Goal: Find specific page/section: Find specific page/section

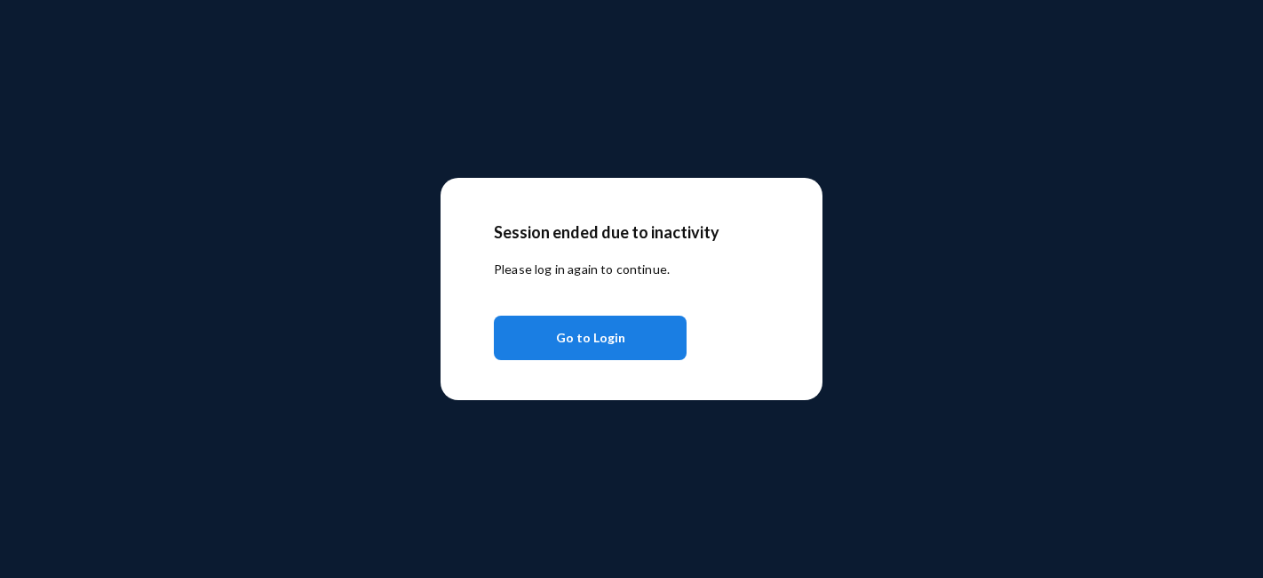
click at [611, 332] on span "Go to Login" at bounding box center [590, 338] width 69 height 32
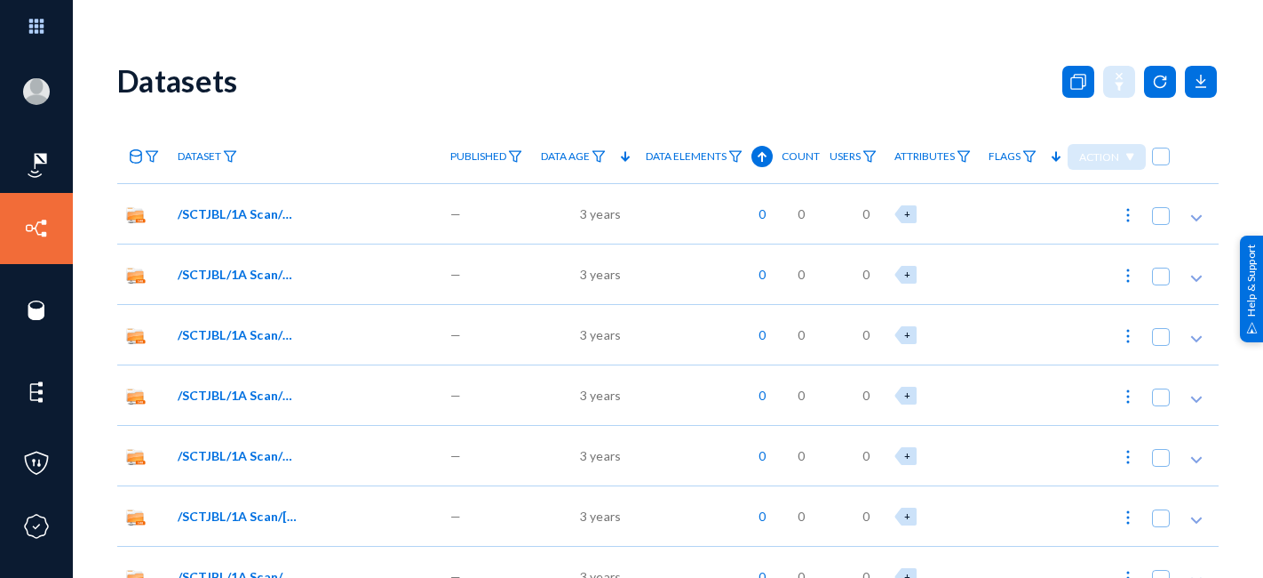
click at [86, 290] on link "Sources" at bounding box center [86, 288] width 48 height 20
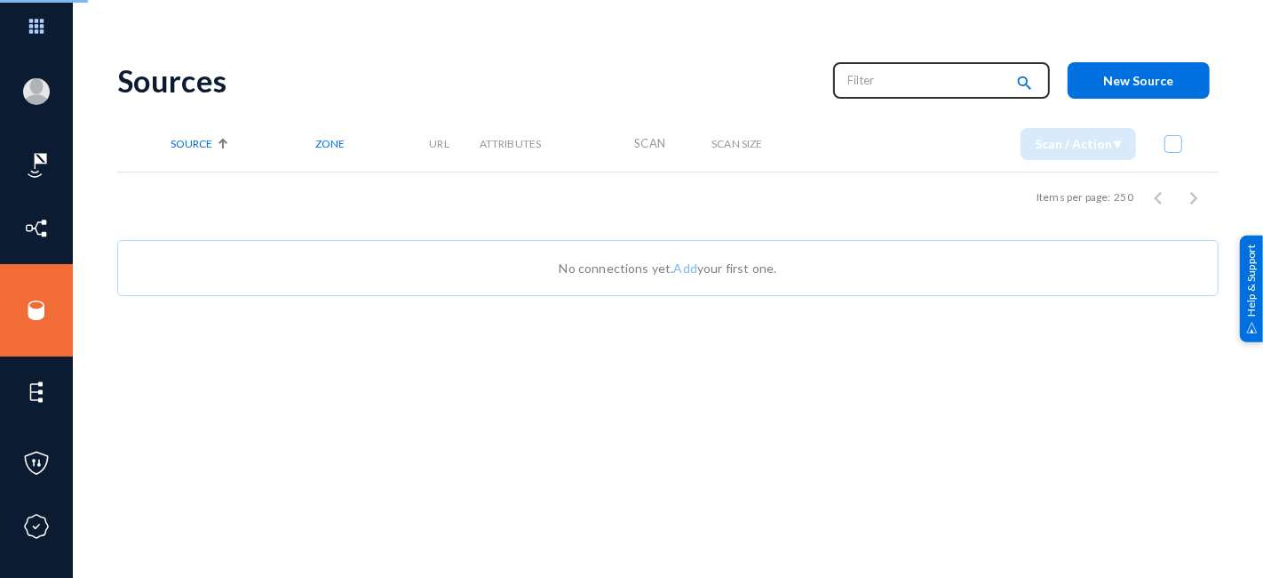
click at [891, 81] on input "text" at bounding box center [927, 80] width 156 height 27
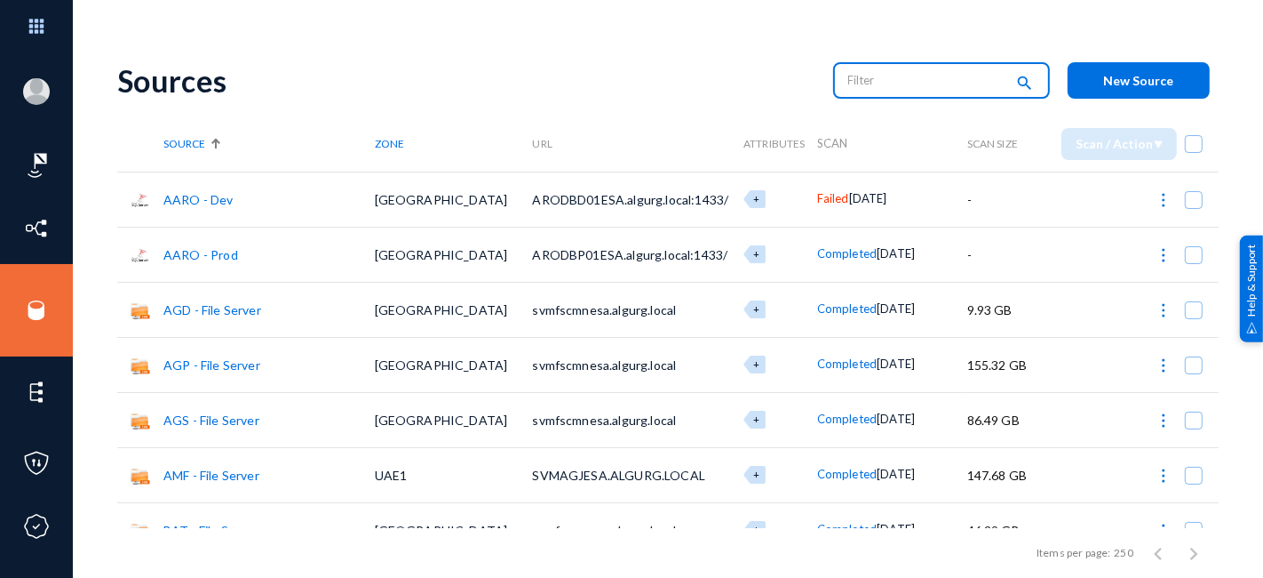
click at [891, 81] on input "text" at bounding box center [927, 80] width 156 height 27
type input "amf"
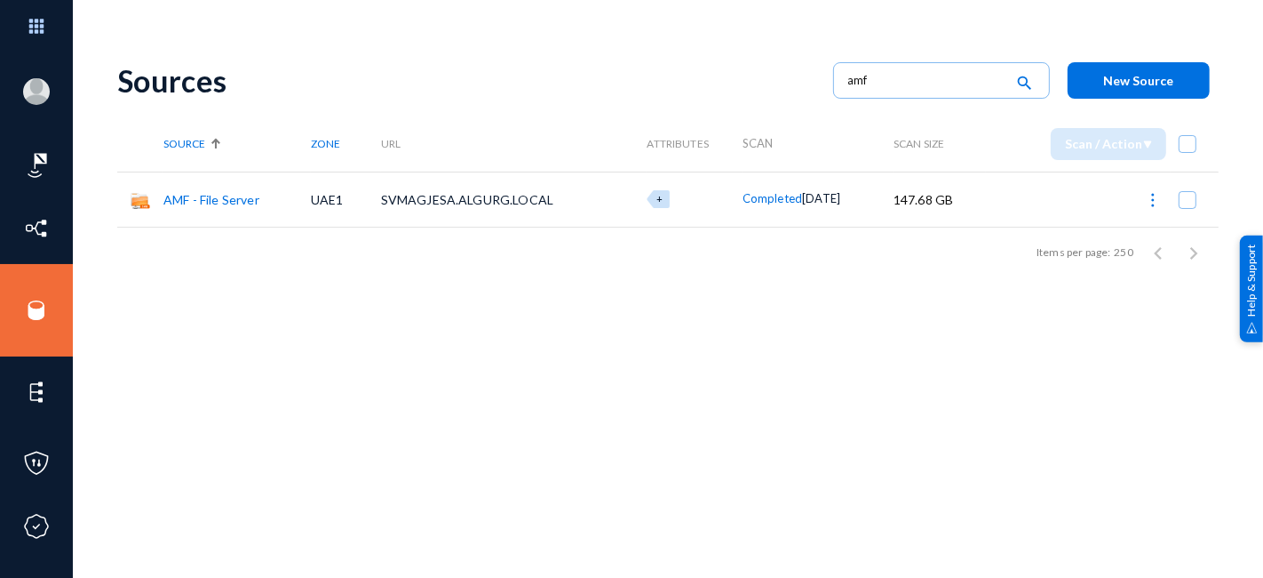
click at [229, 203] on link "AMF - File Server" at bounding box center [211, 199] width 96 height 15
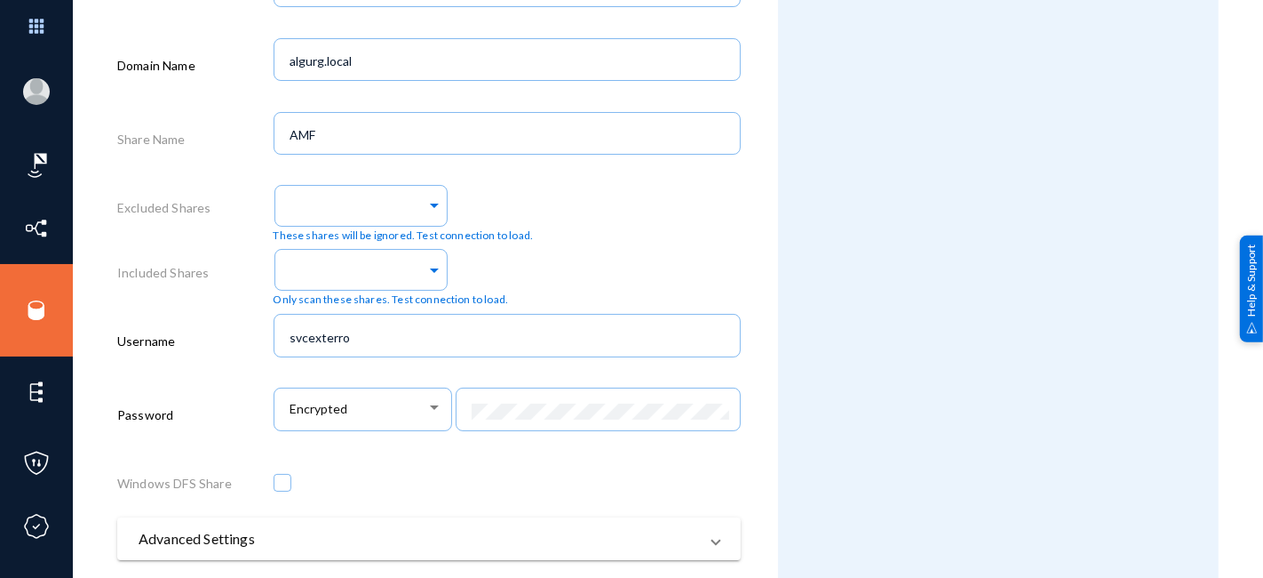
scroll to position [904, 0]
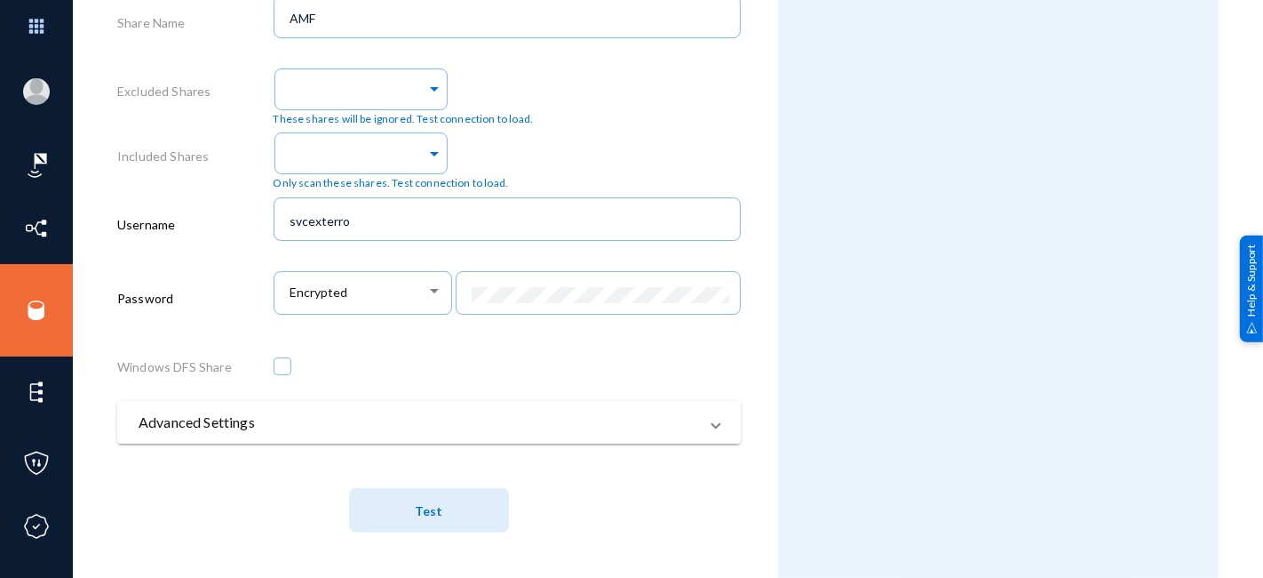
click at [713, 422] on span at bounding box center [716, 421] width 7 height 21
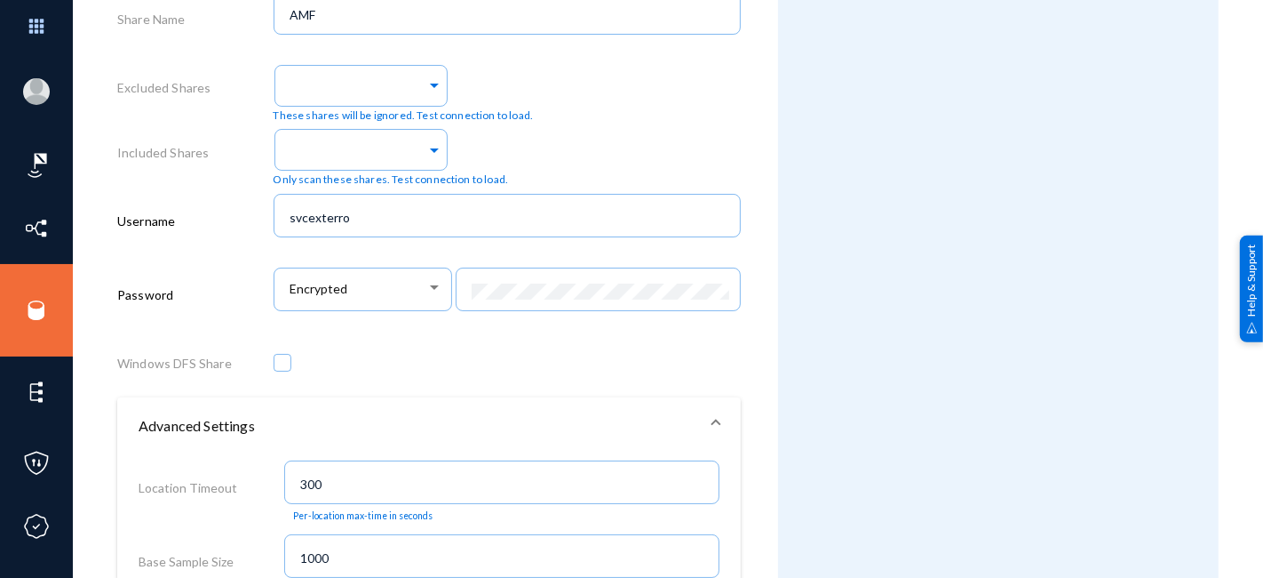
drag, startPoint x: 1256, startPoint y: 179, endPoint x: 1263, endPoint y: 227, distance: 49.3
click at [1263, 227] on div "[EMAIL_ADDRESS][DOMAIN_NAME] esagprivacy Log out Dashboard Directory Datasets S…" at bounding box center [631, 289] width 1263 height 578
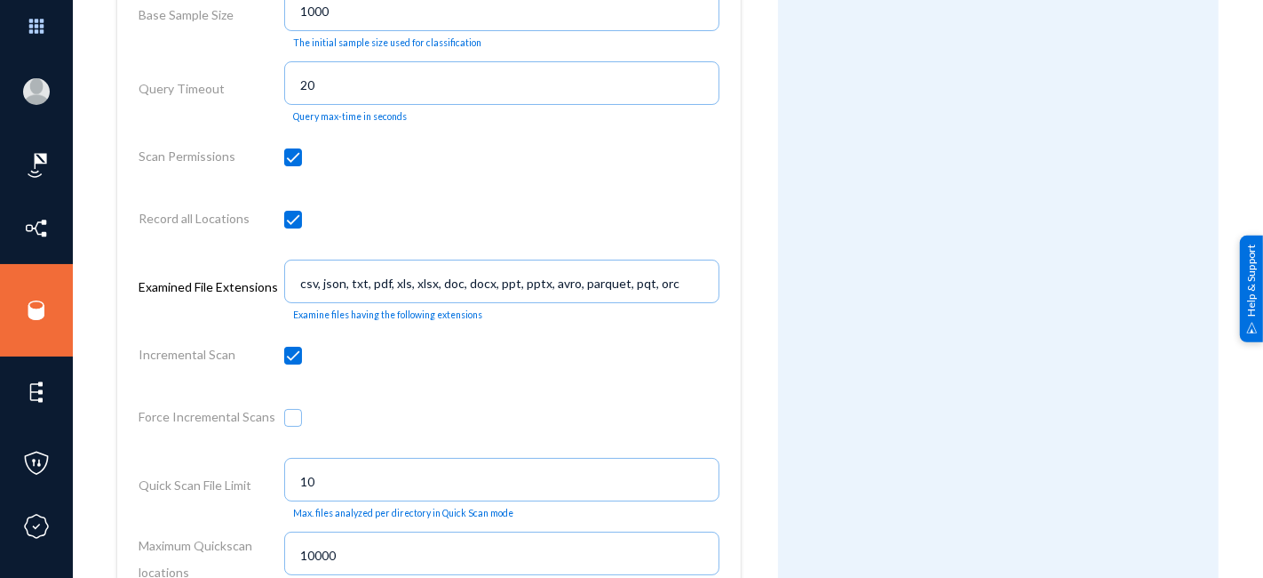
scroll to position [1460, 0]
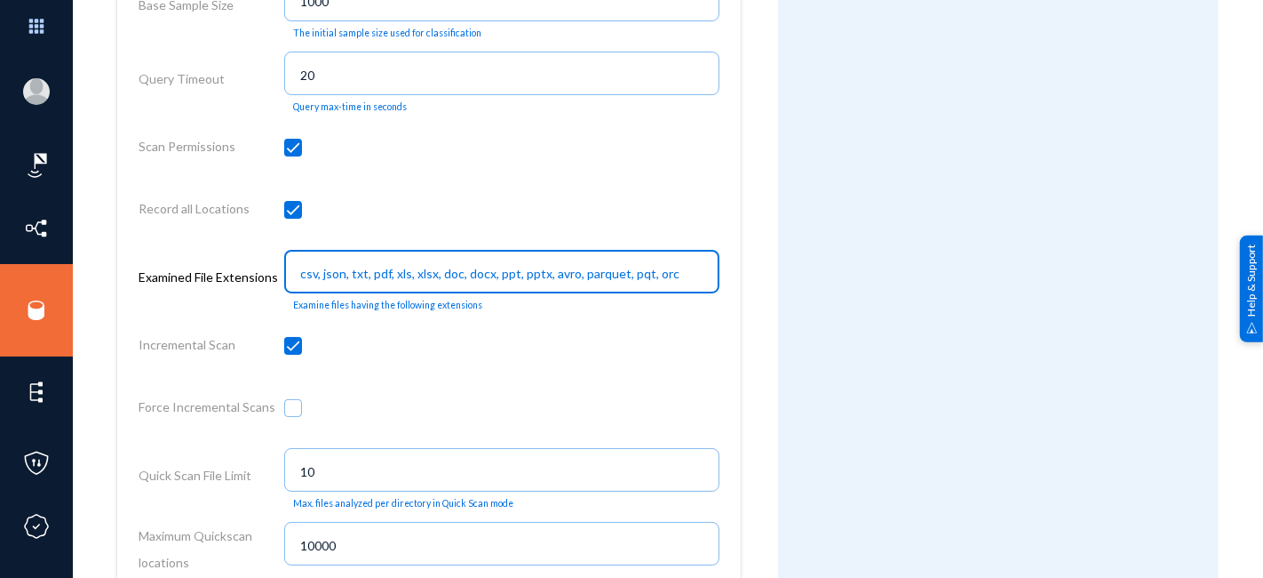
drag, startPoint x: 677, startPoint y: 280, endPoint x: 282, endPoint y: 281, distance: 395.4
click at [284, 281] on div "csv, json, txt, pdf, xls, xlsx, doc, docx, ppt, pptx, avro, parquet, pqt, orc" at bounding box center [502, 270] width 436 height 46
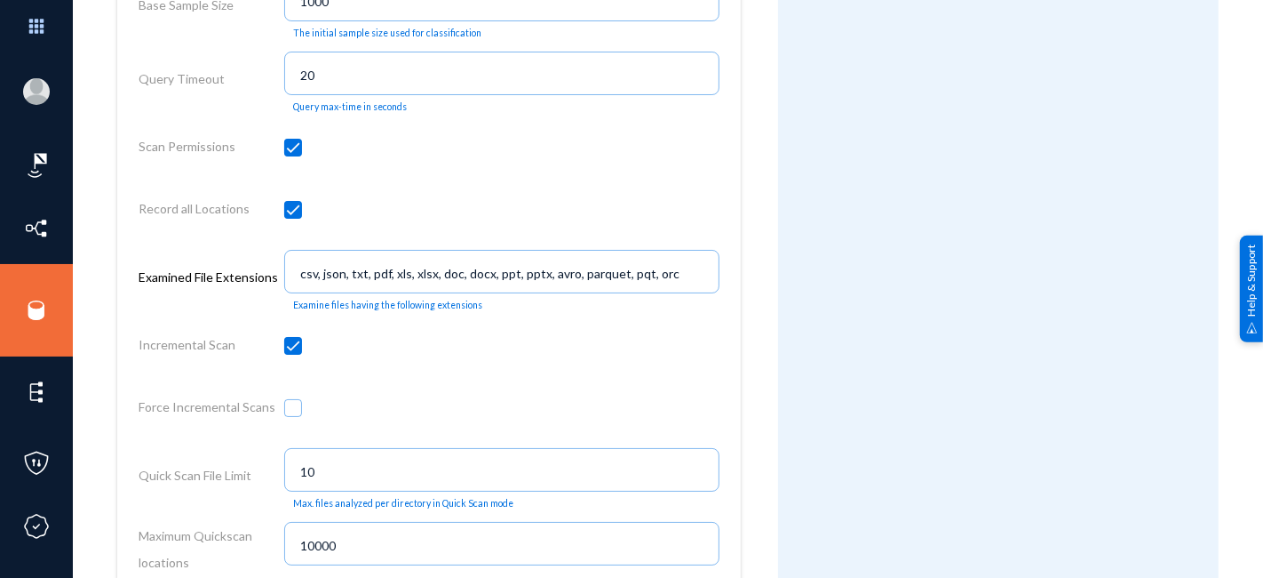
click at [193, 315] on div "Examined File Extensions" at bounding box center [212, 280] width 146 height 74
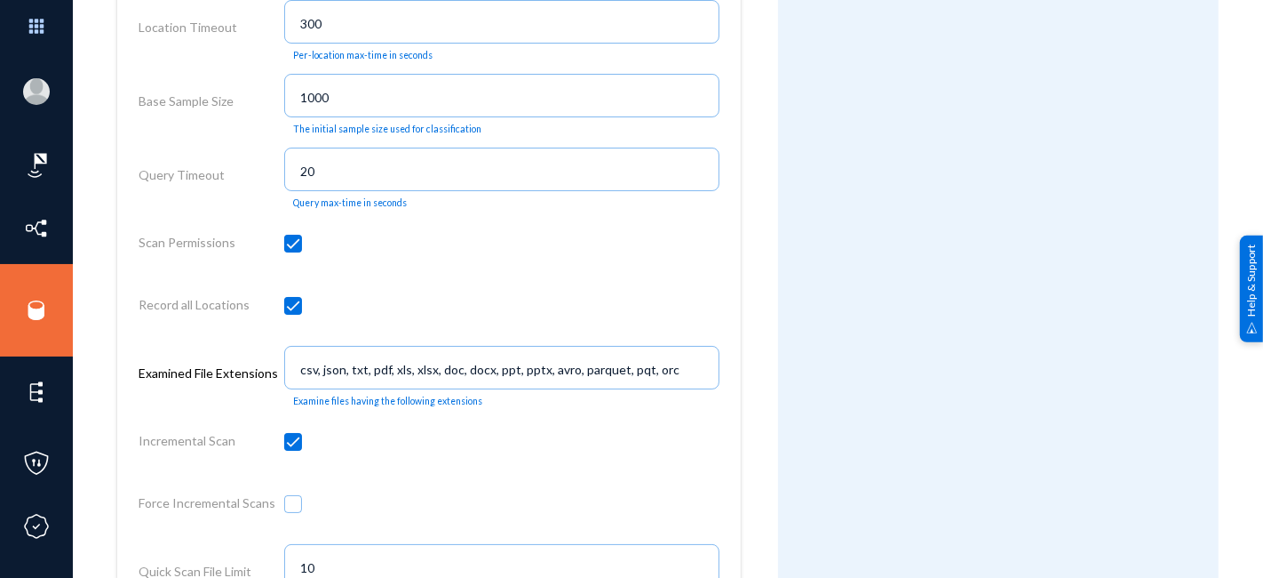
scroll to position [1395, 0]
